Goal: Navigation & Orientation: Find specific page/section

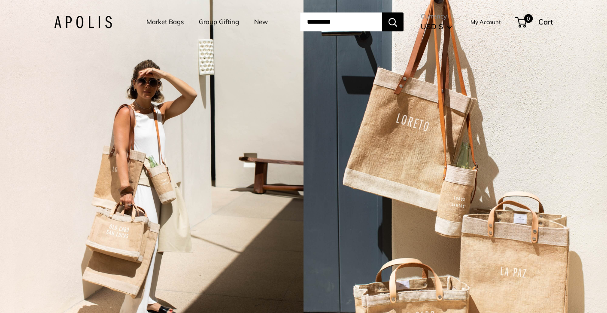
click at [222, 26] on link "Group Gifting" at bounding box center [219, 22] width 40 height 12
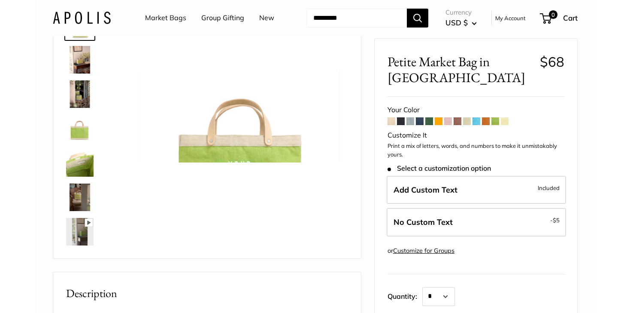
scroll to position [59, 0]
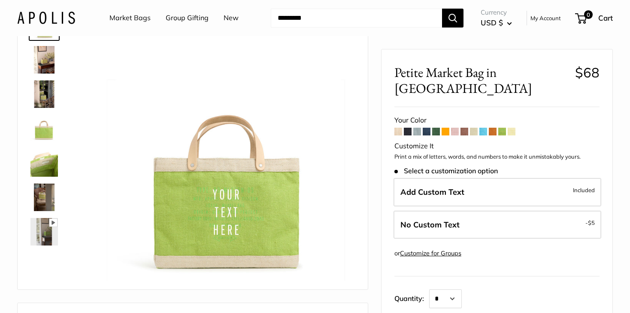
click at [502, 128] on span at bounding box center [503, 132] width 8 height 8
